Goal: Understand process/instructions: Learn how to perform a task or action

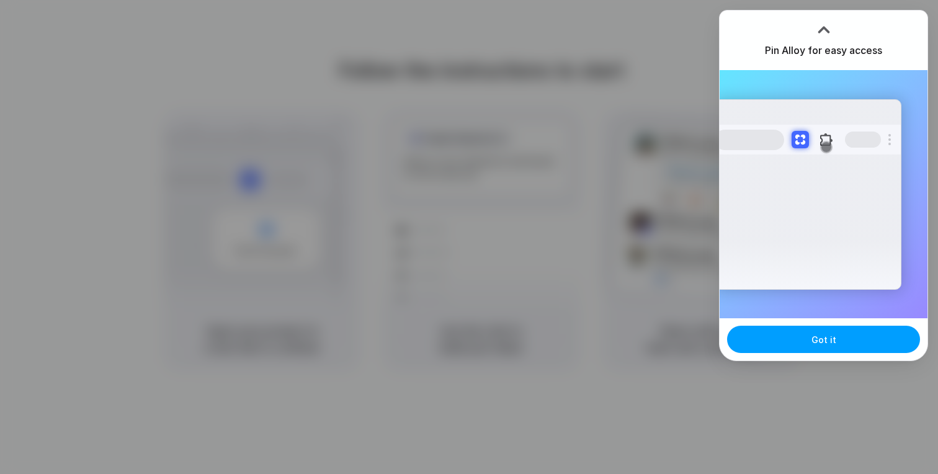
click at [858, 334] on button "Got it" at bounding box center [823, 339] width 193 height 27
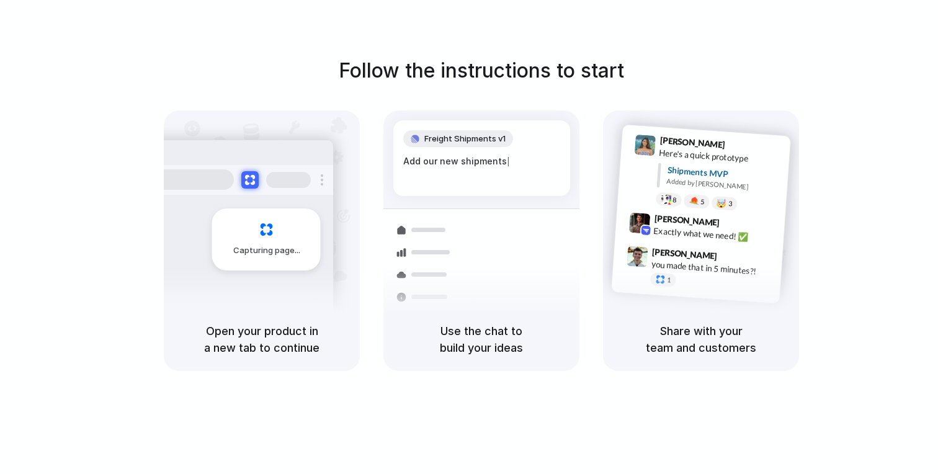
click at [894, 85] on div "Follow the instructions to start Capturing page Open your product in a new tab …" at bounding box center [481, 213] width 938 height 315
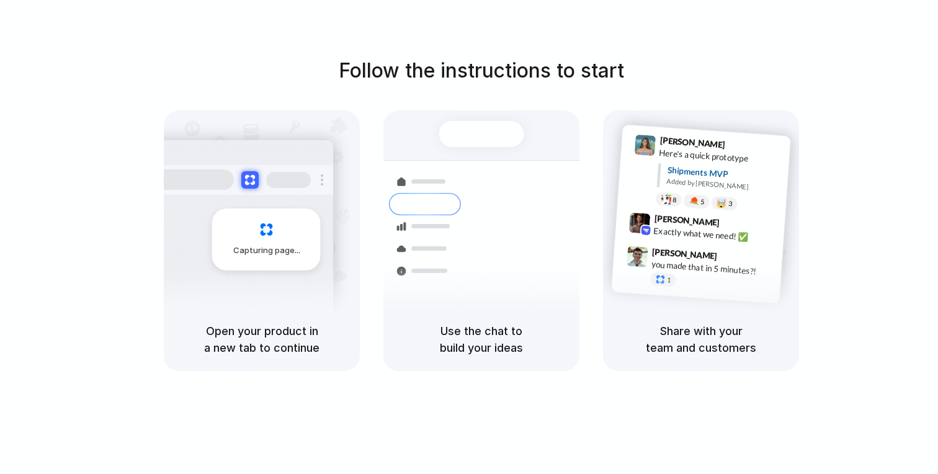
click at [848, 236] on div "Follow the instructions to start Capturing page Open your product in a new tab …" at bounding box center [481, 213] width 938 height 315
click at [469, 237] on div at bounding box center [469, 237] width 0 height 0
